Goal: Task Accomplishment & Management: Manage account settings

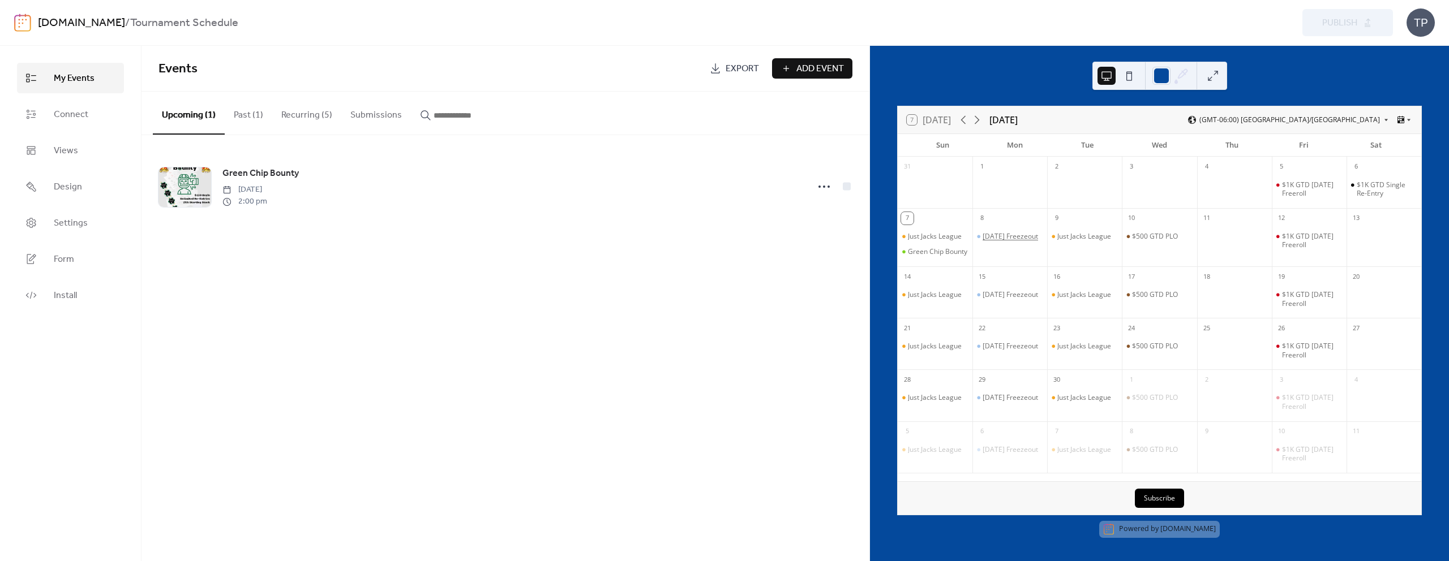
click at [995, 240] on div "[DATE] Freezeout" at bounding box center [1009, 236] width 55 height 9
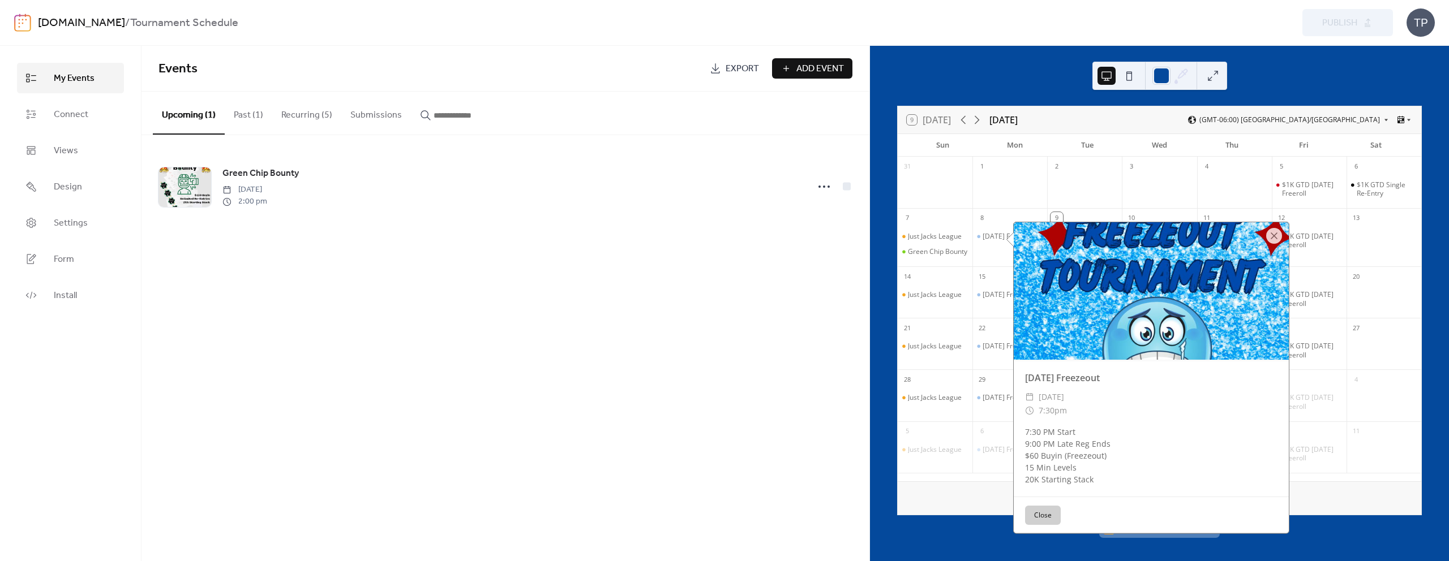
click at [299, 119] on button "Recurring (5)" at bounding box center [306, 113] width 69 height 42
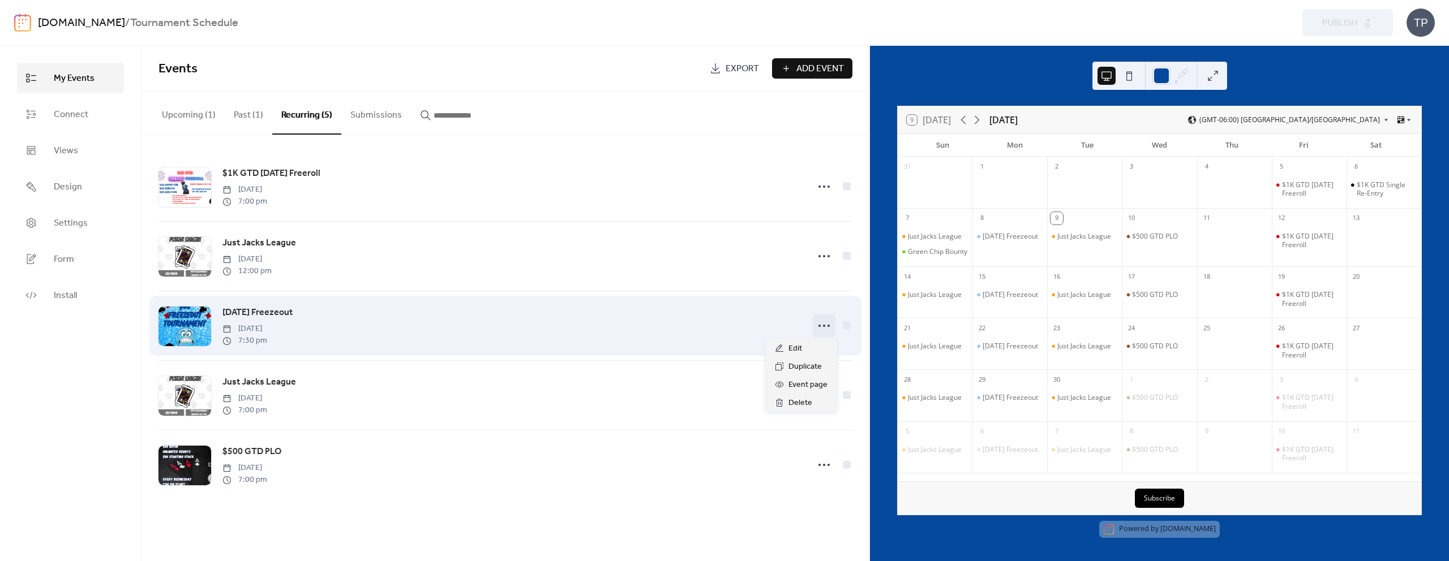
click at [824, 324] on icon at bounding box center [824, 326] width 18 height 18
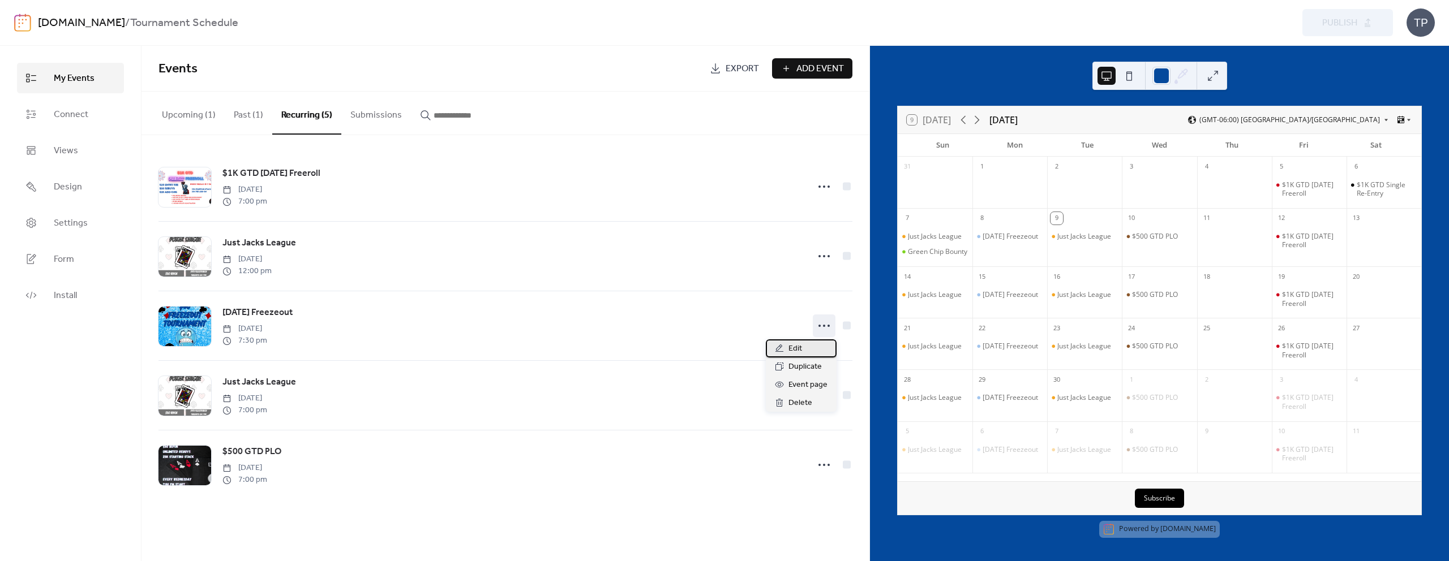
click at [802, 345] on div "Edit" at bounding box center [801, 349] width 71 height 18
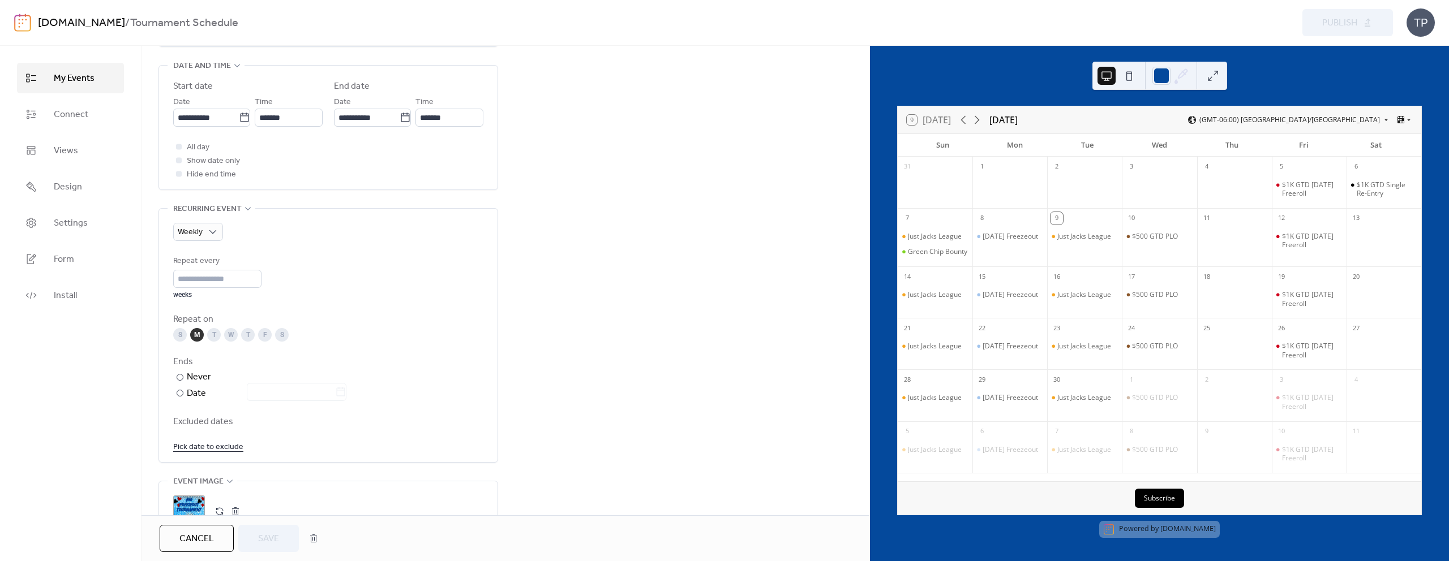
scroll to position [512, 0]
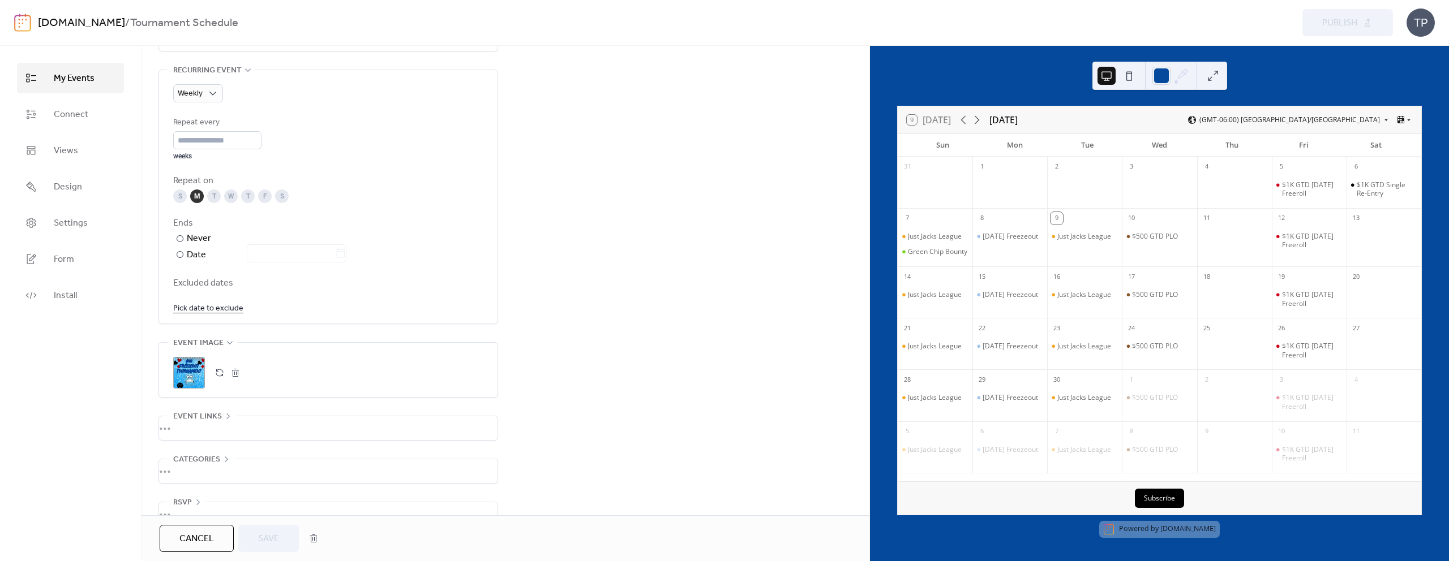
click at [219, 370] on button "button" at bounding box center [220, 373] width 16 height 16
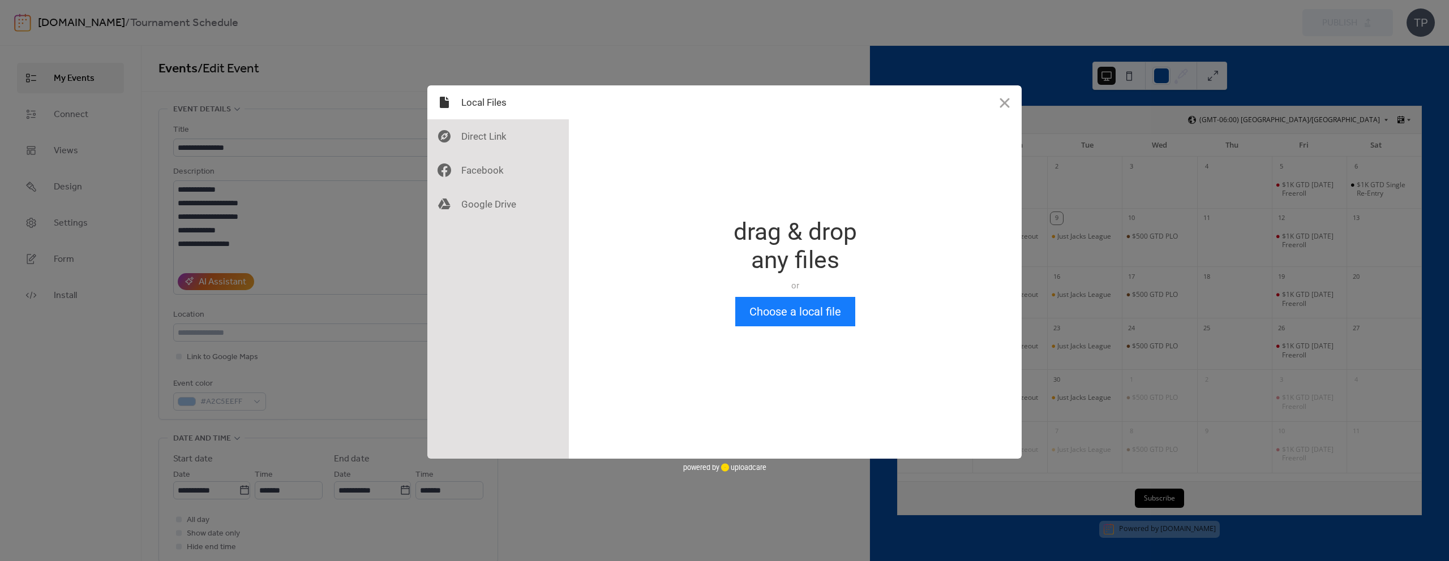
scroll to position [0, 0]
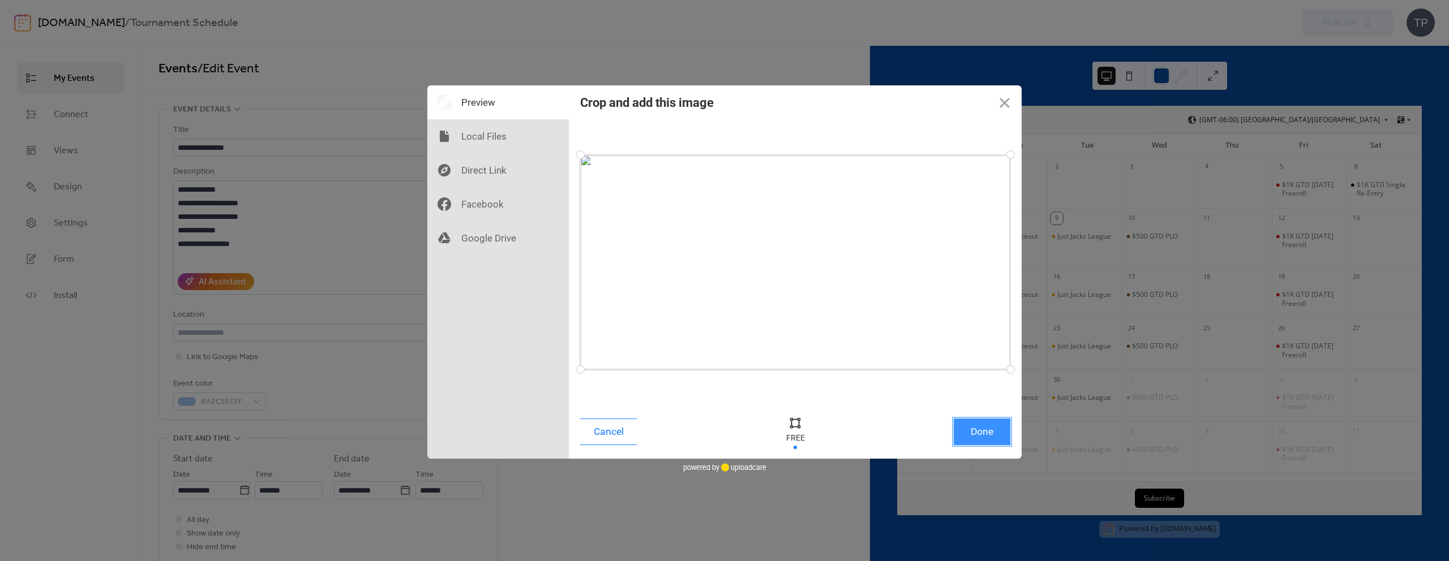
click at [991, 441] on button "Done" at bounding box center [982, 432] width 57 height 27
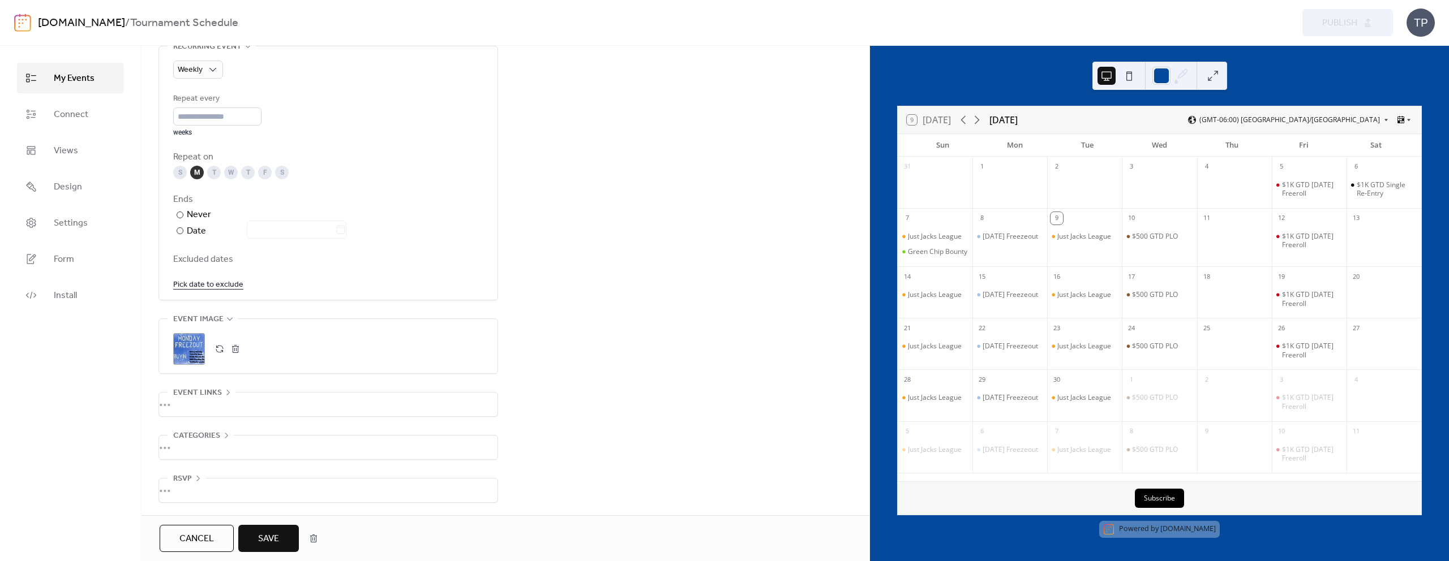
click at [253, 540] on button "Save" at bounding box center [268, 538] width 61 height 27
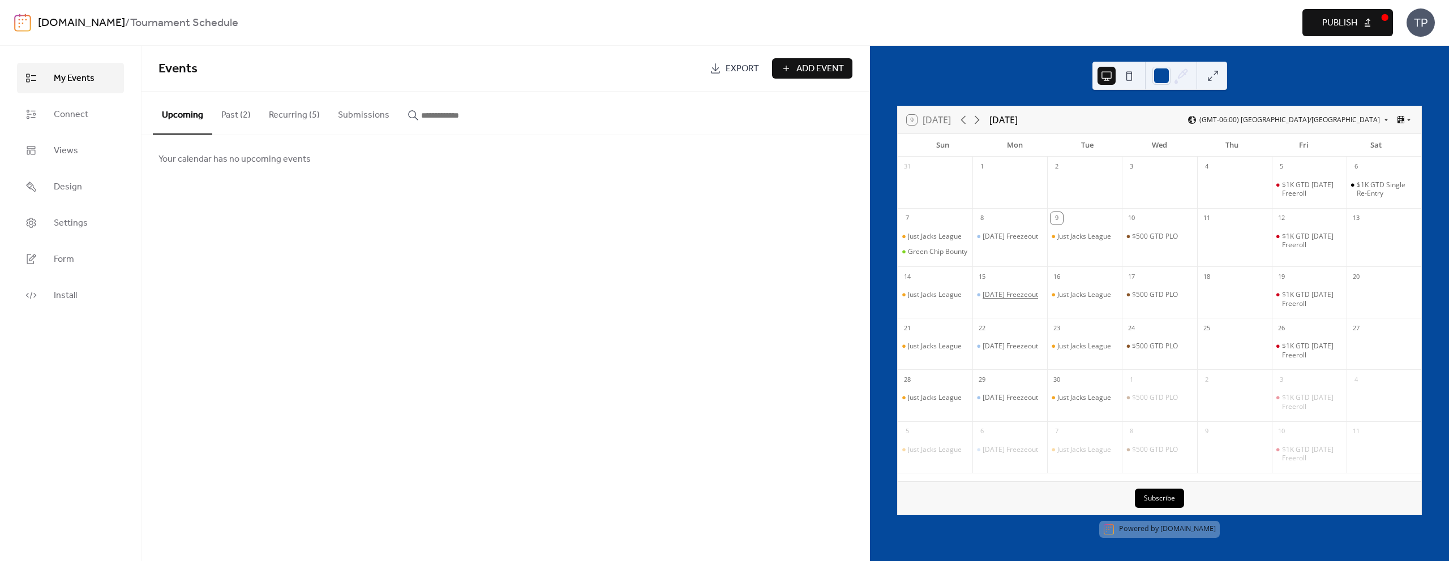
click at [1003, 299] on div "[DATE] Freezeout" at bounding box center [1009, 294] width 55 height 9
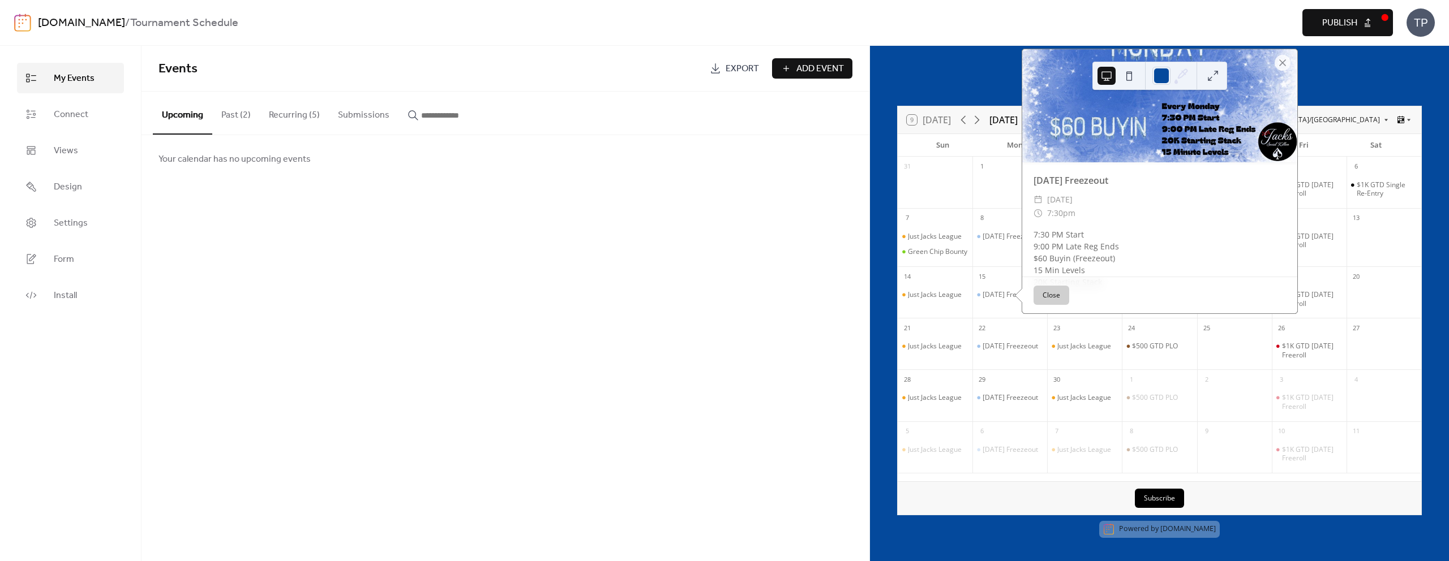
scroll to position [38, 0]
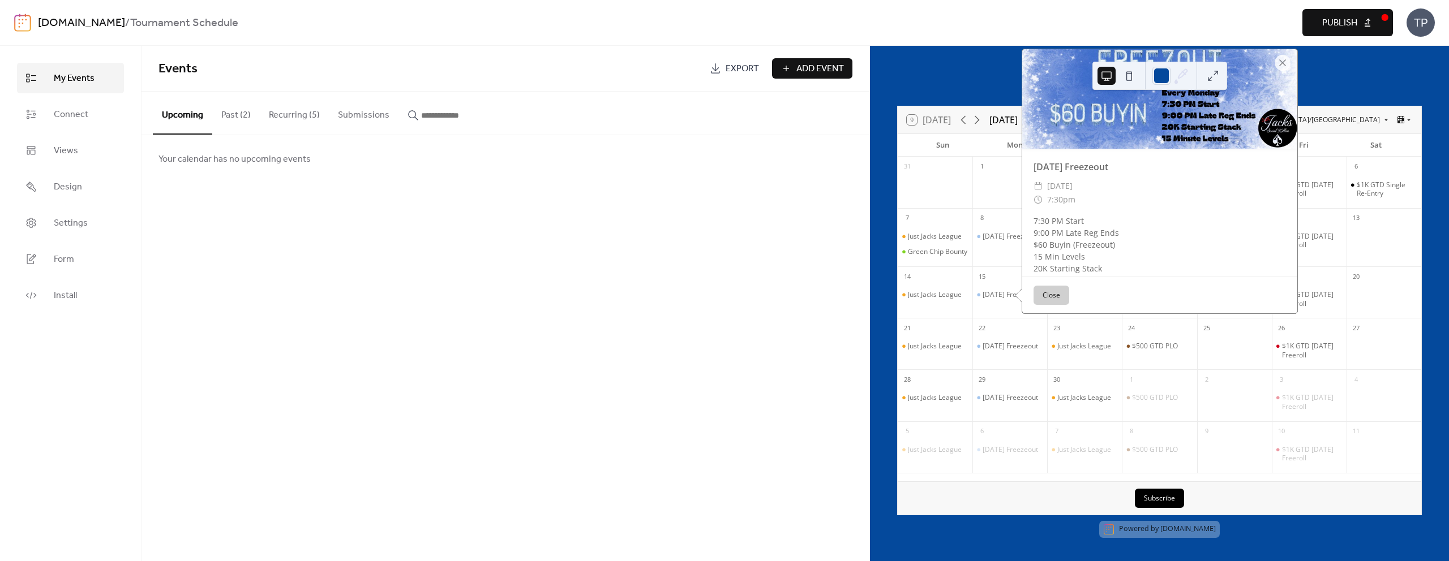
click at [1061, 299] on button "Close" at bounding box center [1051, 295] width 36 height 19
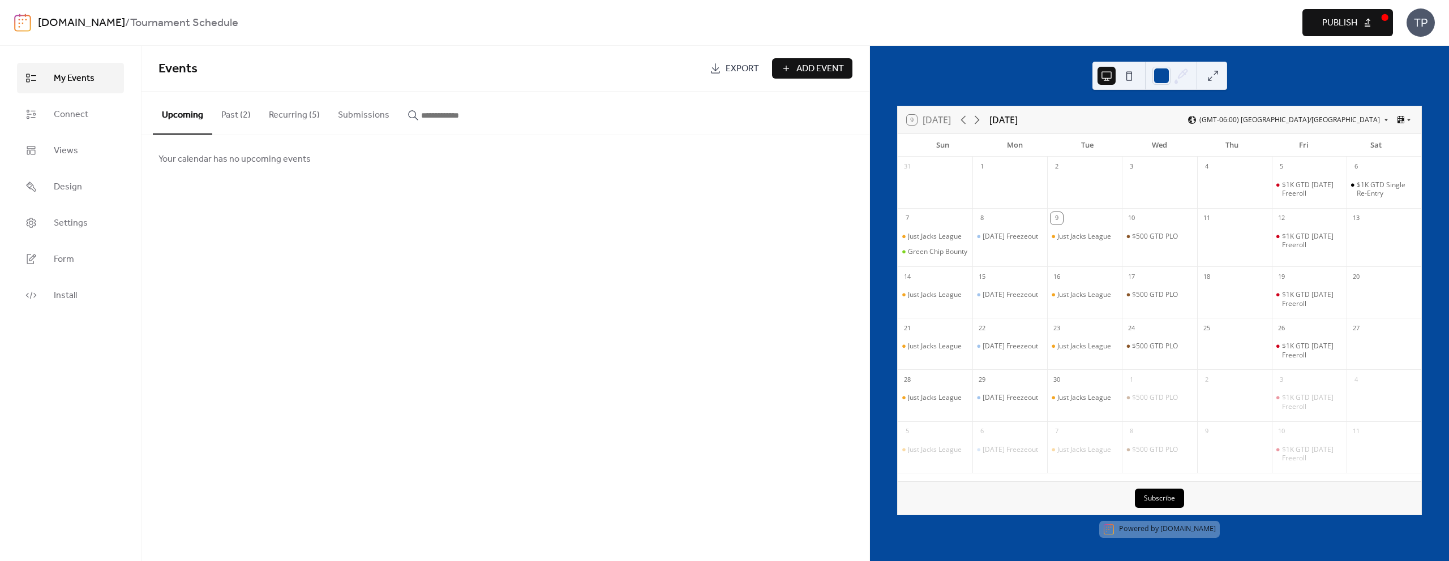
click at [1343, 30] on span "Publish" at bounding box center [1339, 23] width 35 height 14
